Goal: Task Accomplishment & Management: Use online tool/utility

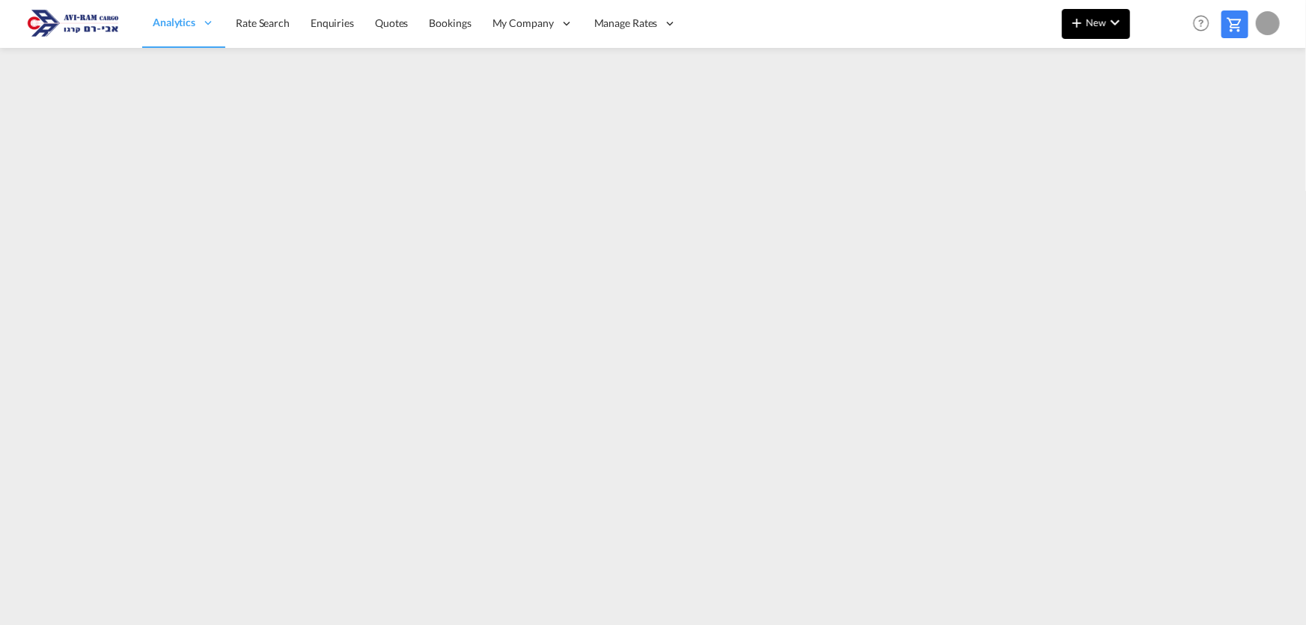
click at [1098, 22] on span "New" at bounding box center [1096, 22] width 56 height 12
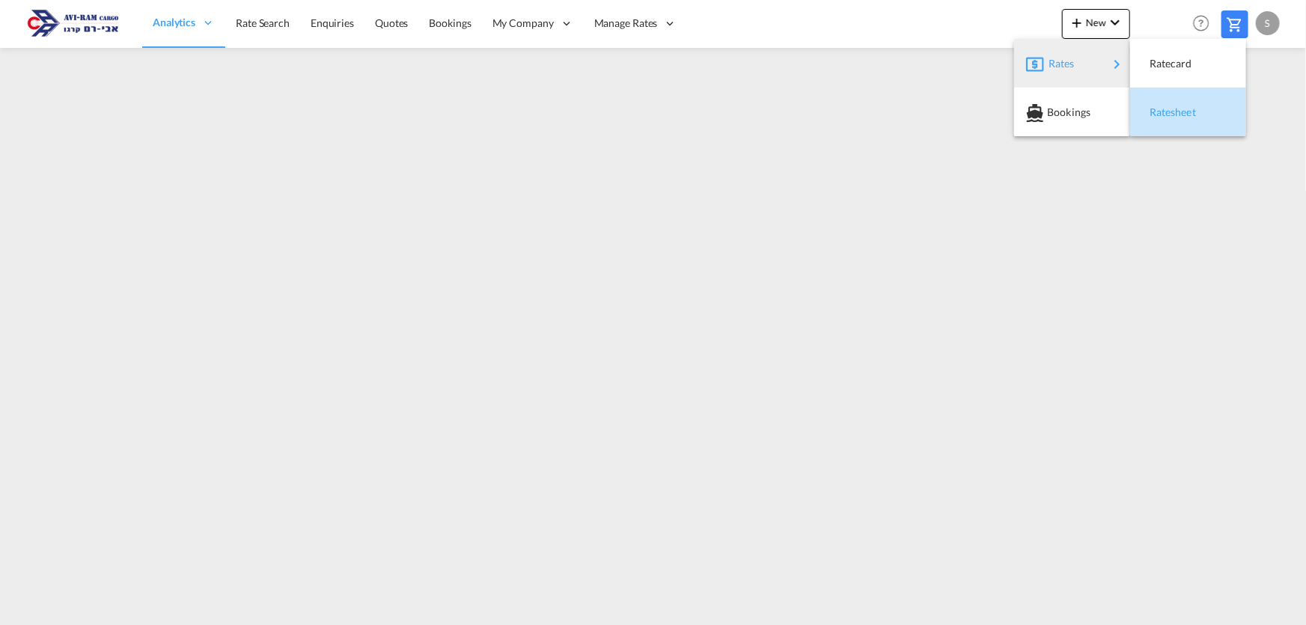
click at [1166, 103] on div "Ratesheet" at bounding box center [1176, 112] width 55 height 37
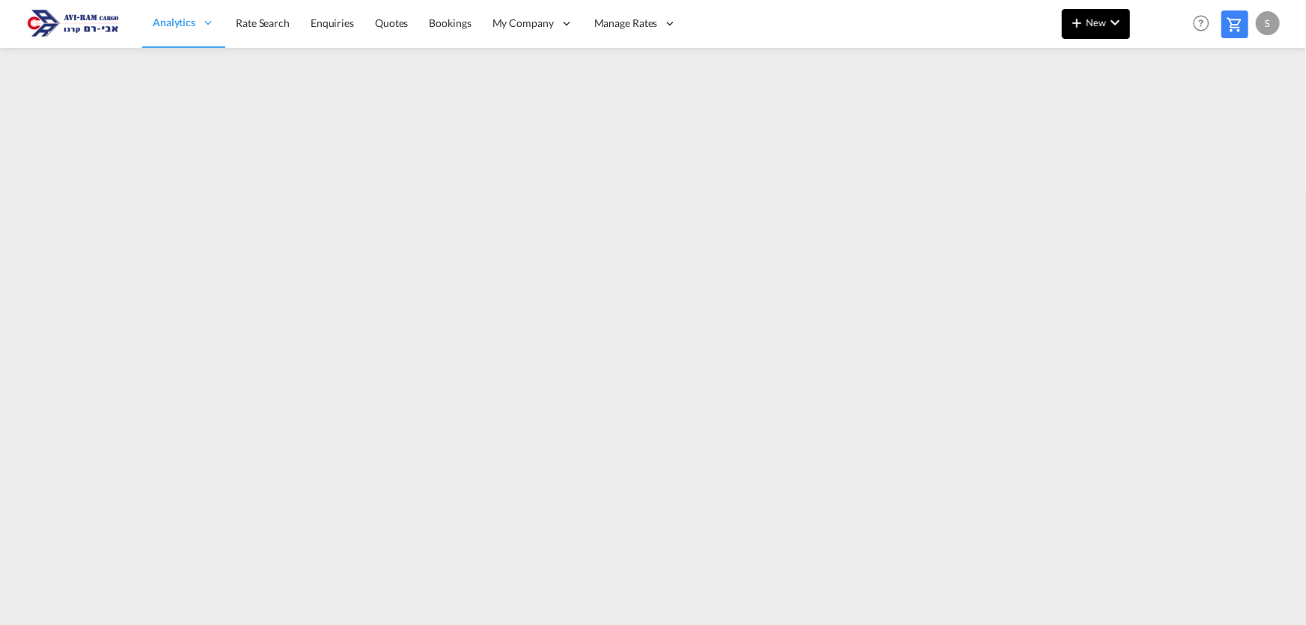
click at [1094, 24] on span "New" at bounding box center [1096, 22] width 56 height 12
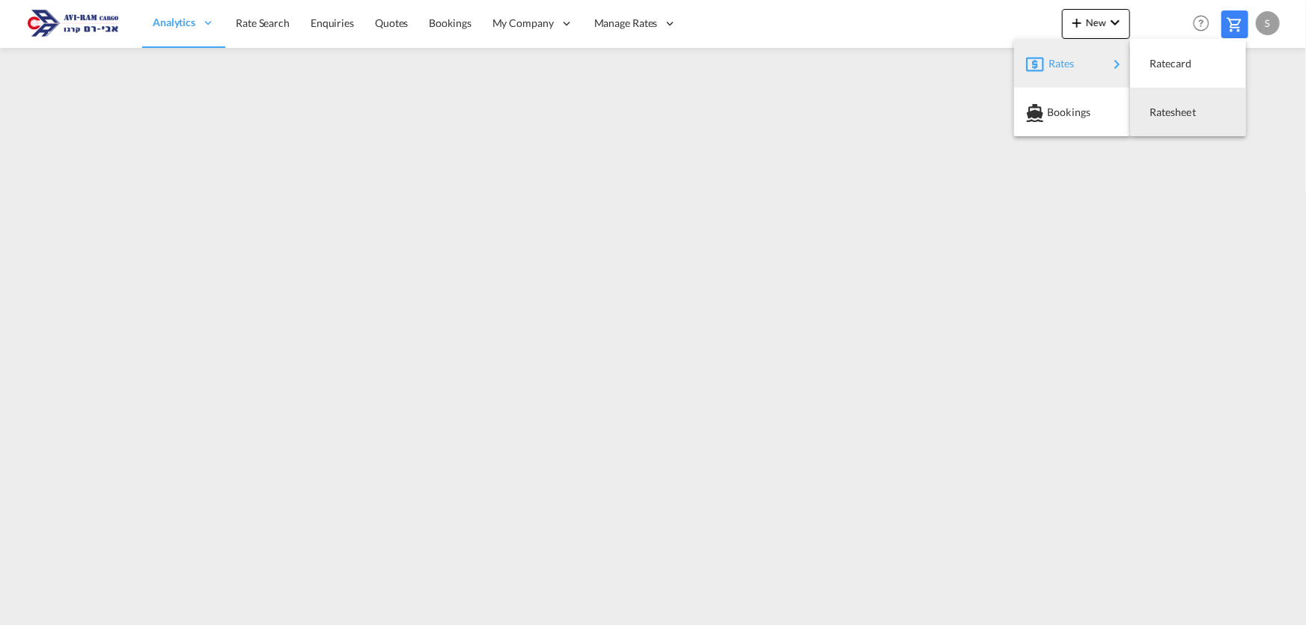
click at [1159, 105] on span "Ratesheet" at bounding box center [1157, 112] width 16 height 30
